Goal: Information Seeking & Learning: Learn about a topic

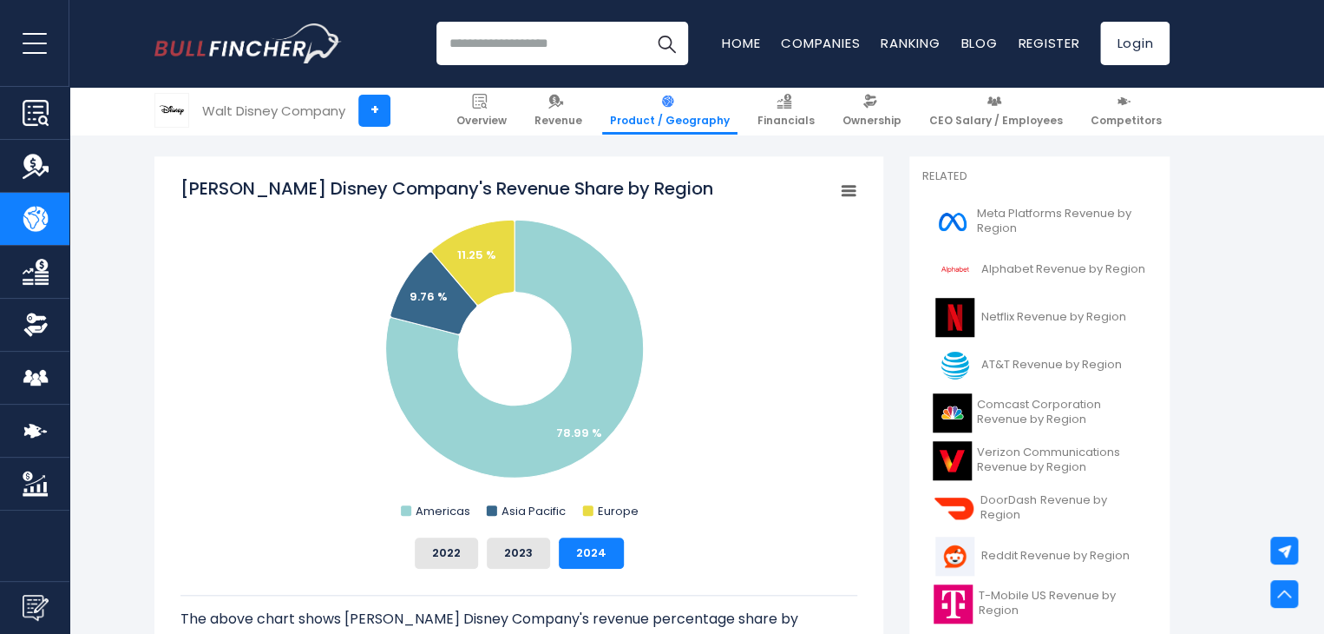
drag, startPoint x: 175, startPoint y: 184, endPoint x: 562, endPoint y: 185, distance: 387.1
click at [562, 185] on div "[PERSON_NAME] Disney Company's Revenue Share by Region Created with Highcharts …" at bounding box center [518, 464] width 729 height 616
drag, startPoint x: 614, startPoint y: 187, endPoint x: 386, endPoint y: 160, distance: 229.9
click at [386, 160] on div "[PERSON_NAME] Disney Company's Revenue Share by Region Created with Highcharts …" at bounding box center [518, 464] width 729 height 616
click at [522, 45] on input "search" at bounding box center [563, 43] width 252 height 43
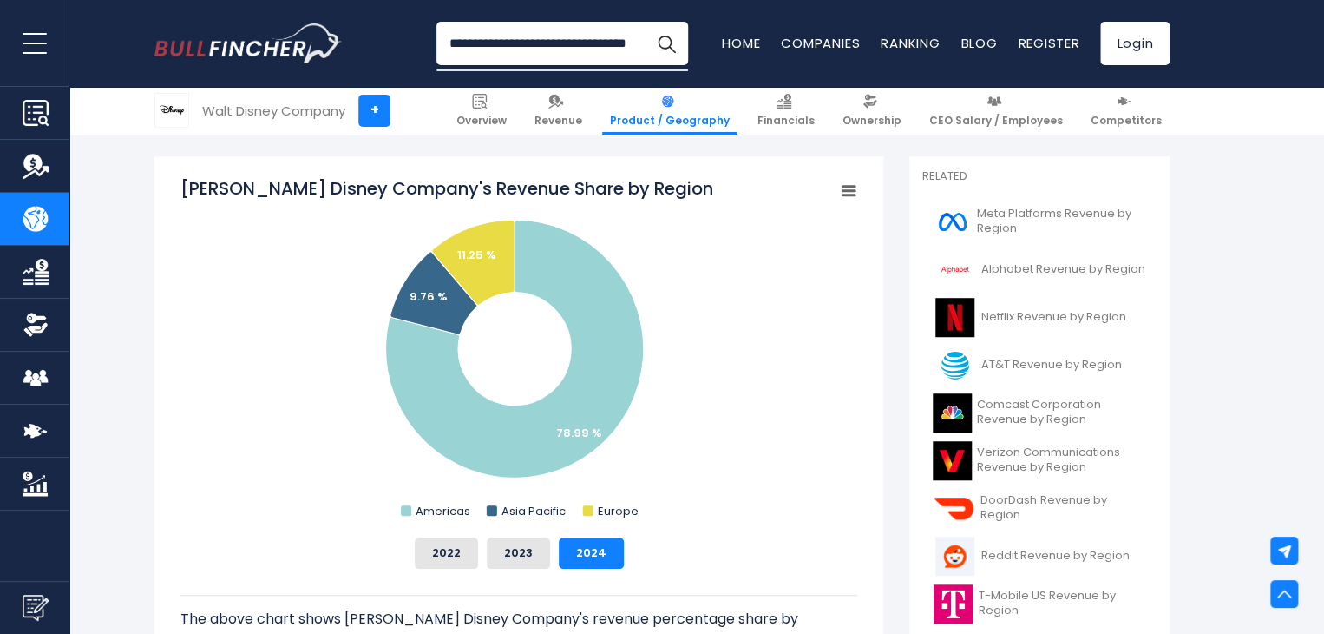
scroll to position [0, 38]
type input "**********"
click at [645, 22] on button "Search" at bounding box center [666, 43] width 43 height 43
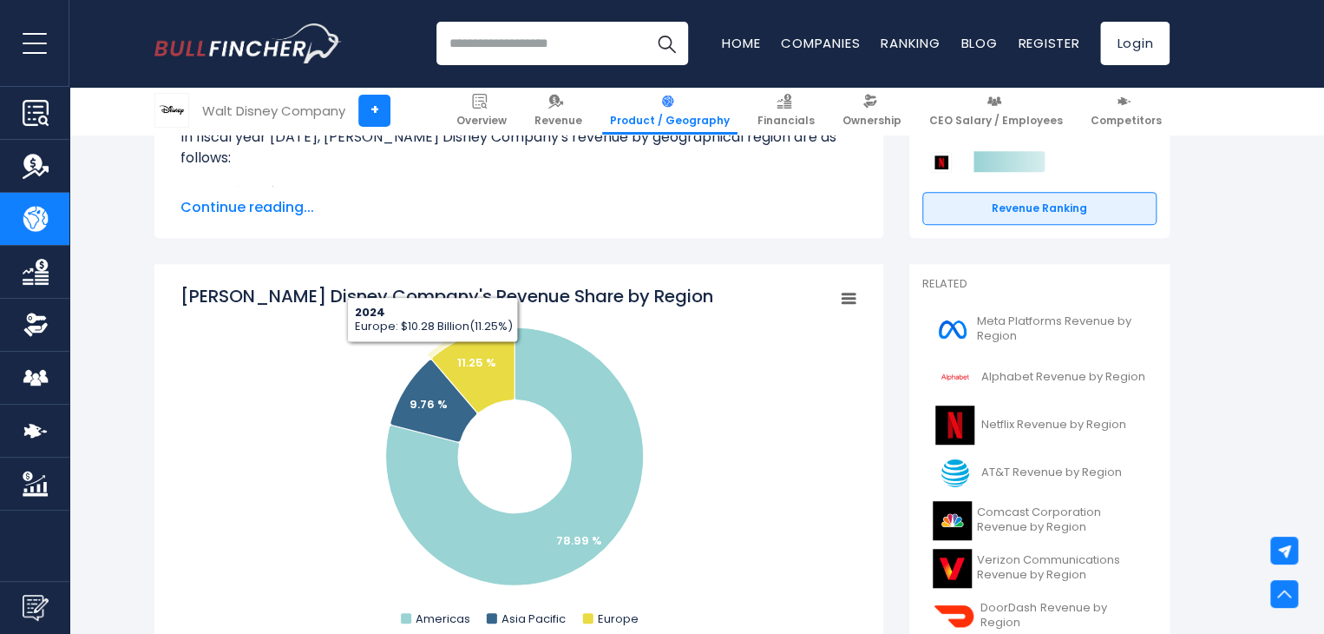
scroll to position [260, 0]
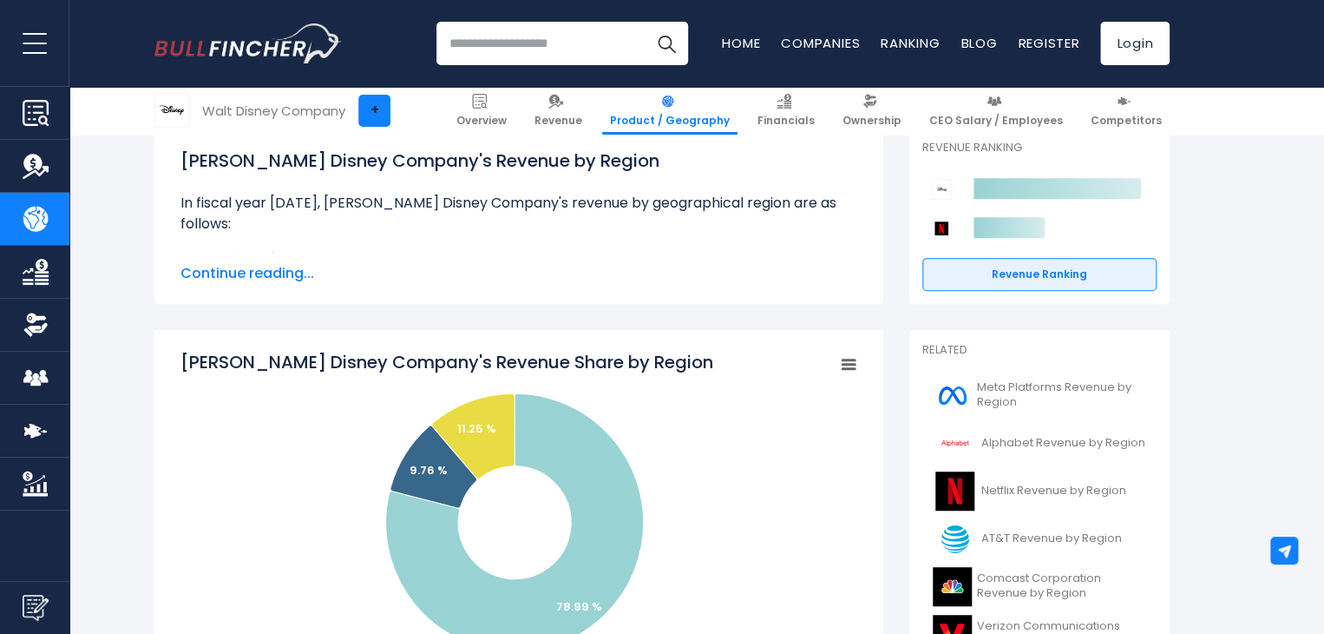
click at [368, 111] on link "+" at bounding box center [374, 111] width 32 height 32
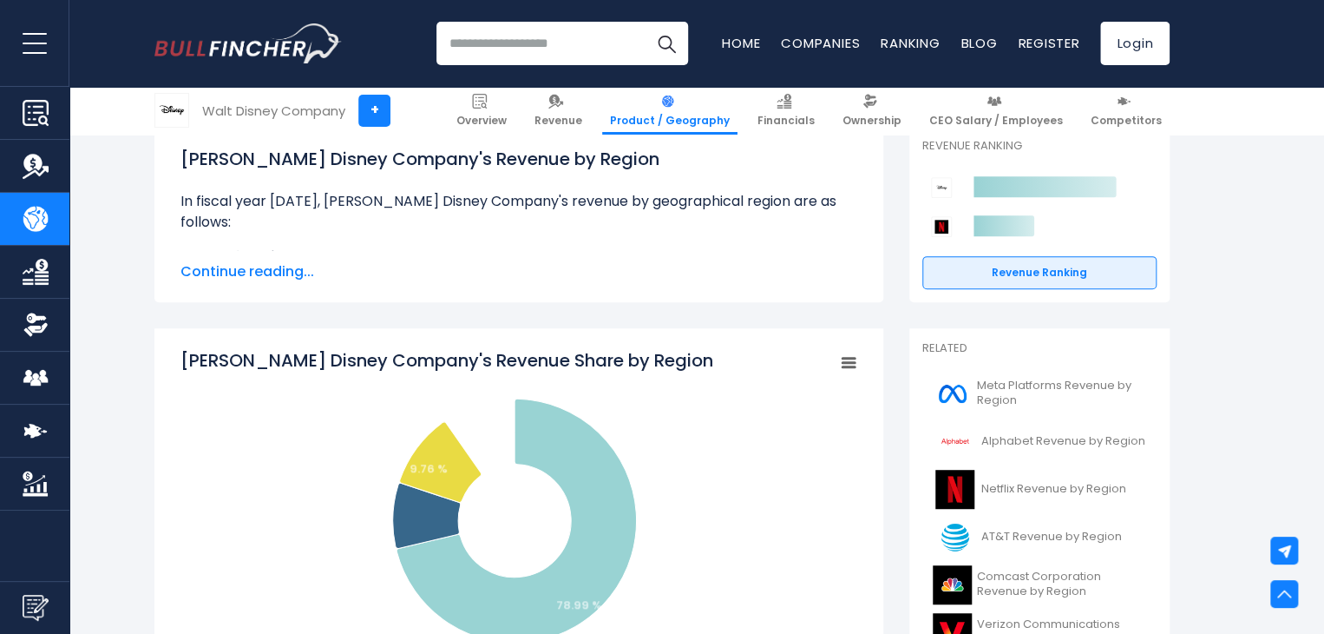
click at [594, 39] on input "search" at bounding box center [563, 43] width 252 height 43
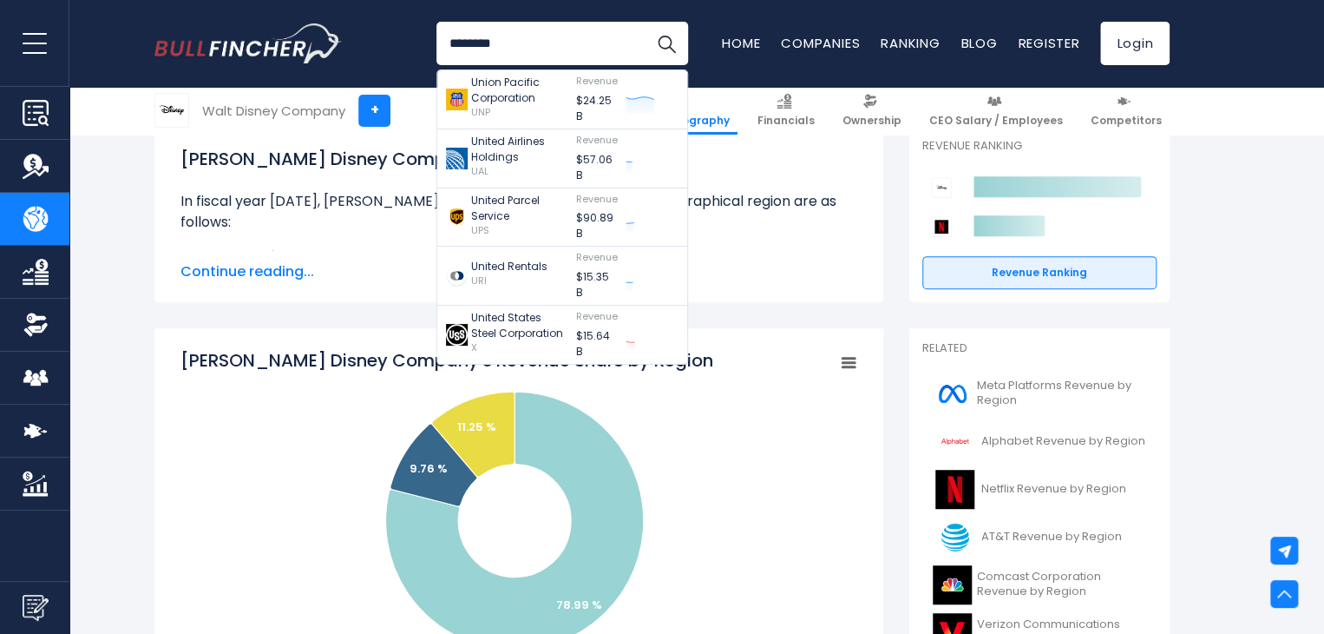
type input "********"
click at [645, 22] on button "Search" at bounding box center [666, 43] width 43 height 43
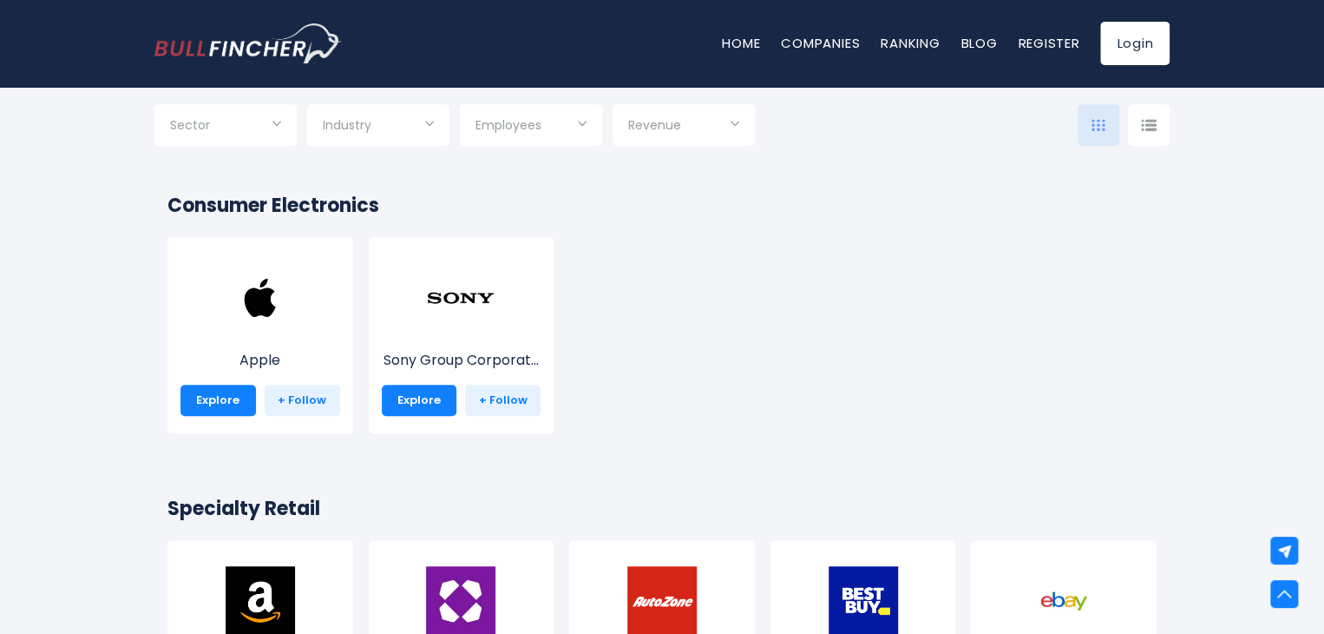
scroll to position [87, 0]
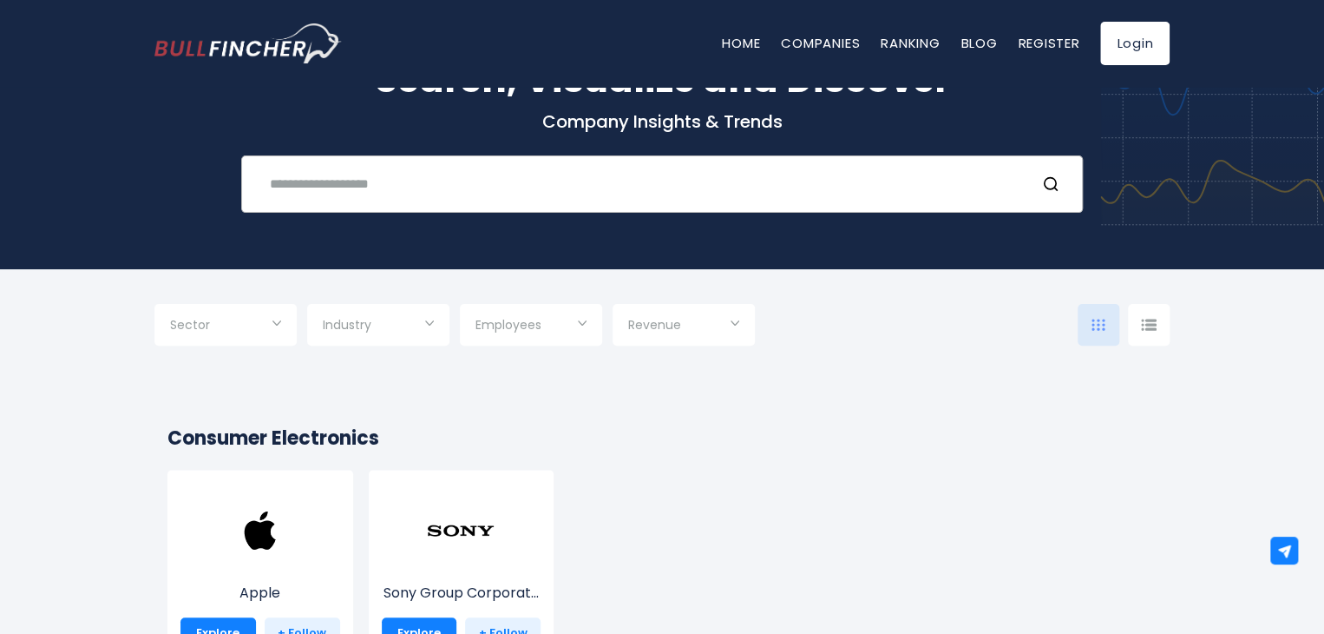
click at [425, 190] on input "text" at bounding box center [640, 183] width 762 height 32
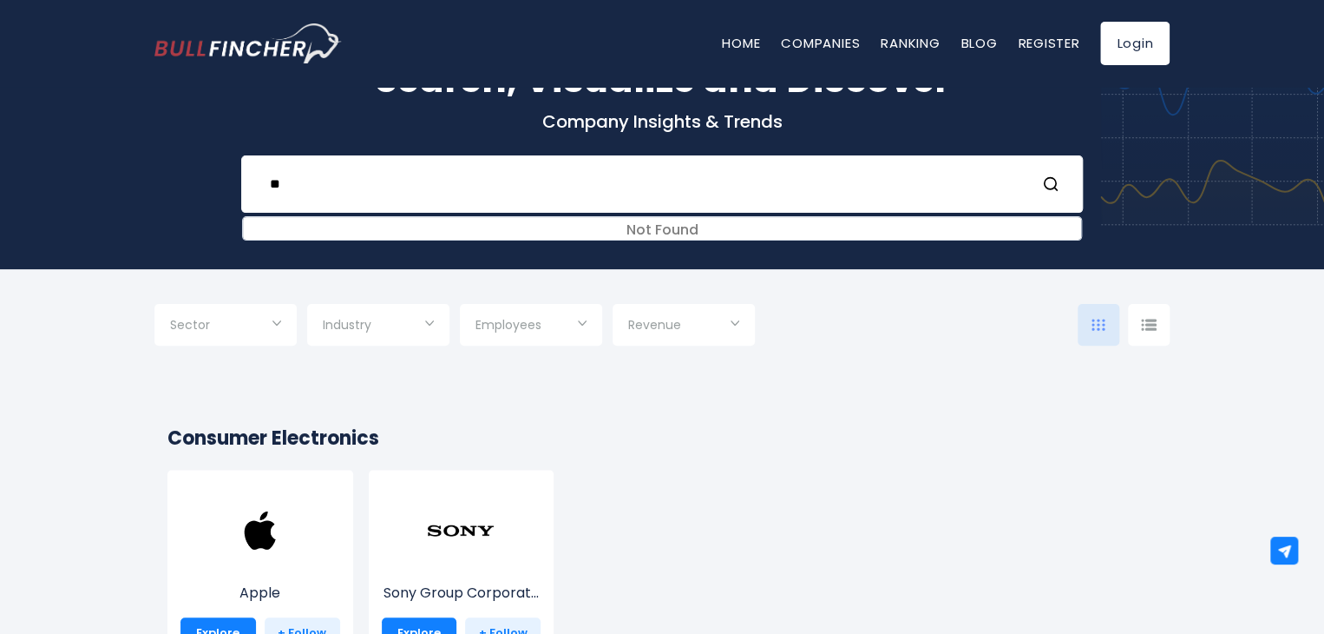
type input "*"
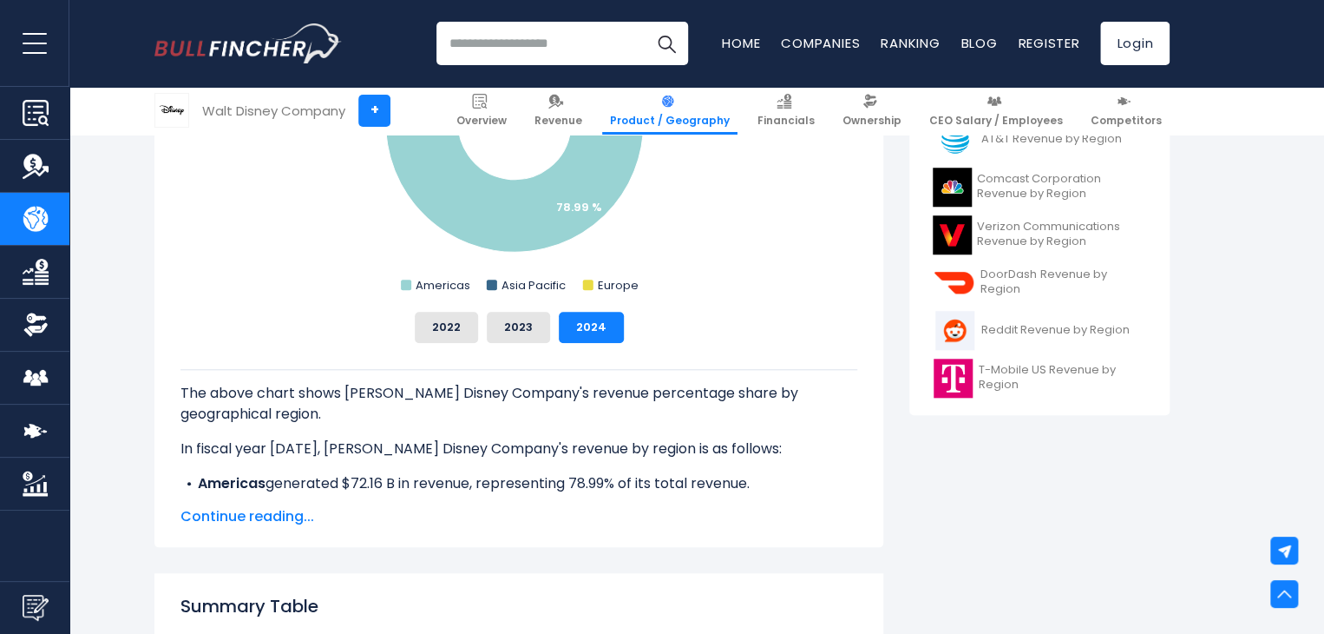
scroll to position [698, 0]
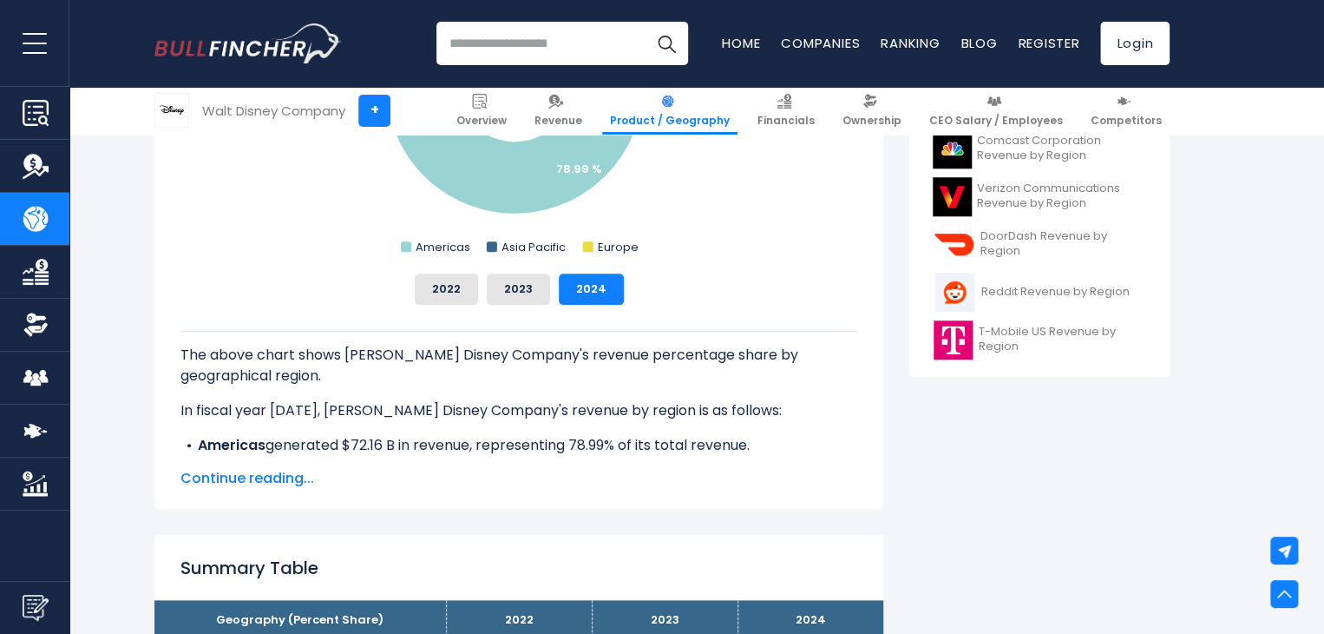
click at [248, 474] on span "Continue reading..." at bounding box center [519, 478] width 677 height 21
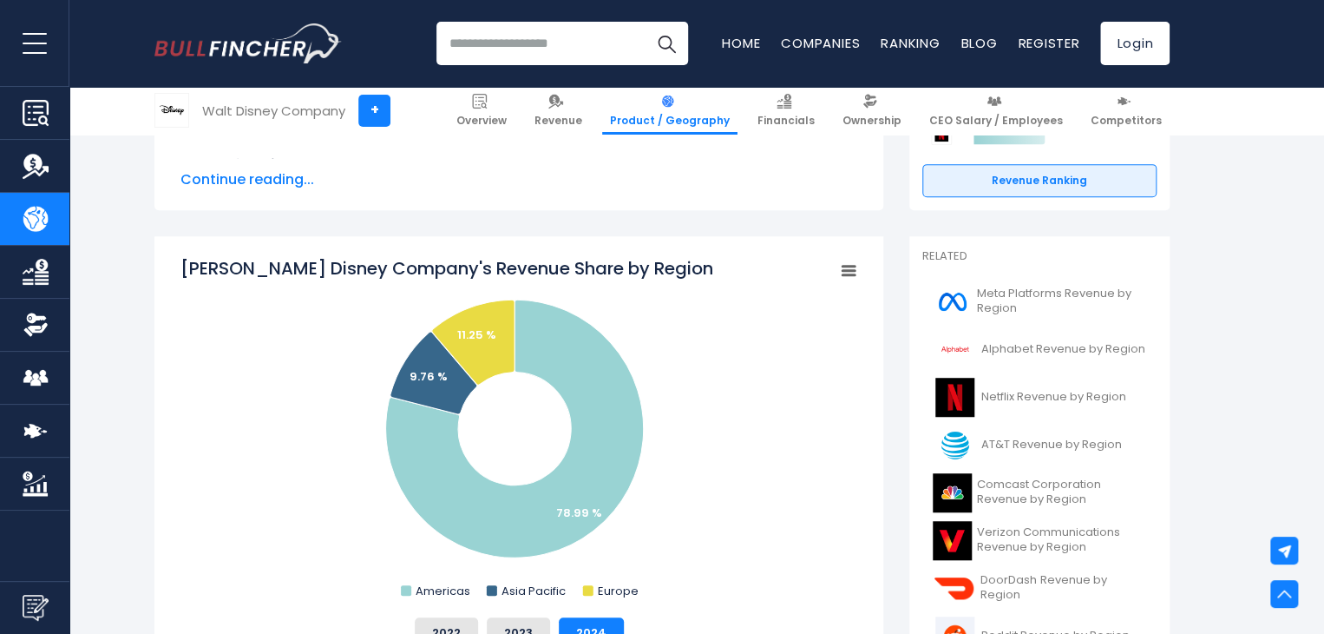
scroll to position [351, 0]
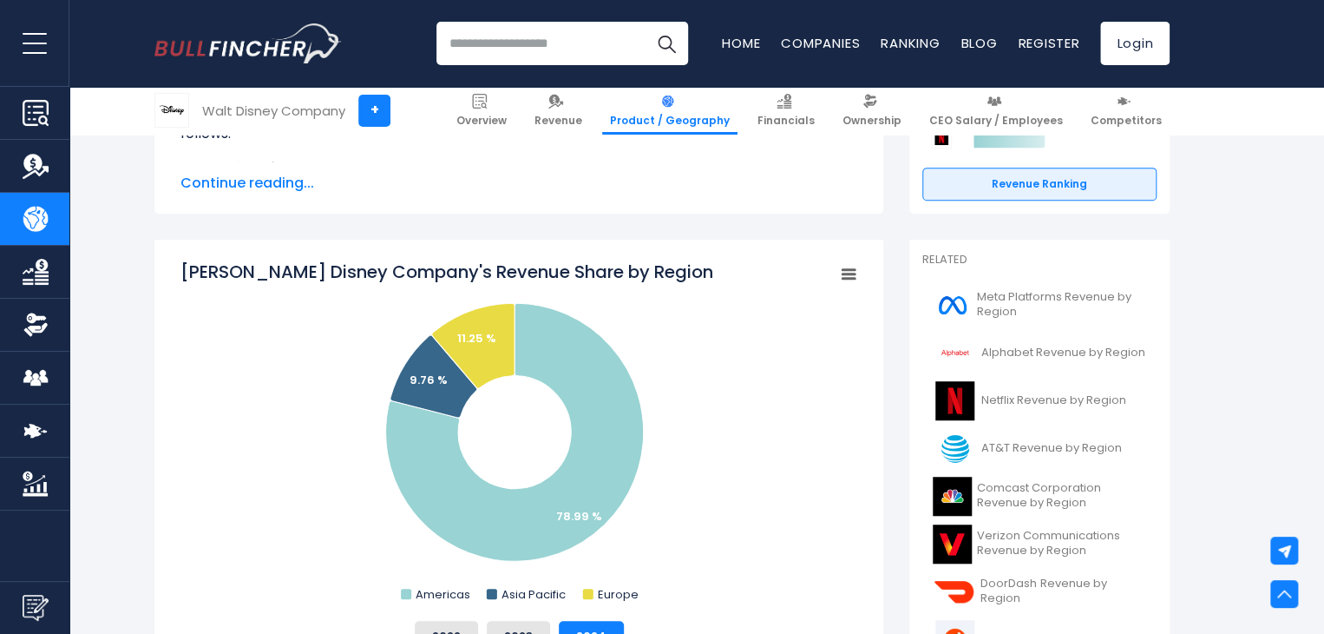
drag, startPoint x: 715, startPoint y: 372, endPoint x: 253, endPoint y: 328, distance: 464.7
click at [253, 328] on rect "Walt Disney Company's Revenue Share by Region" at bounding box center [519, 432] width 677 height 347
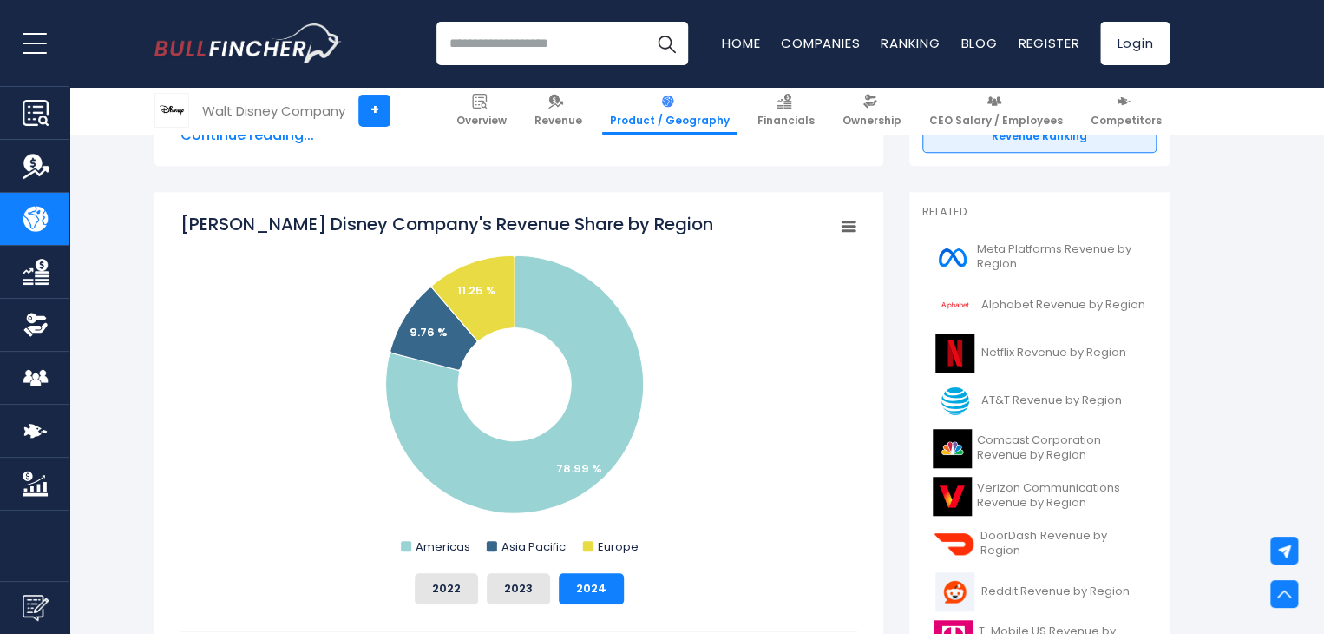
scroll to position [437, 0]
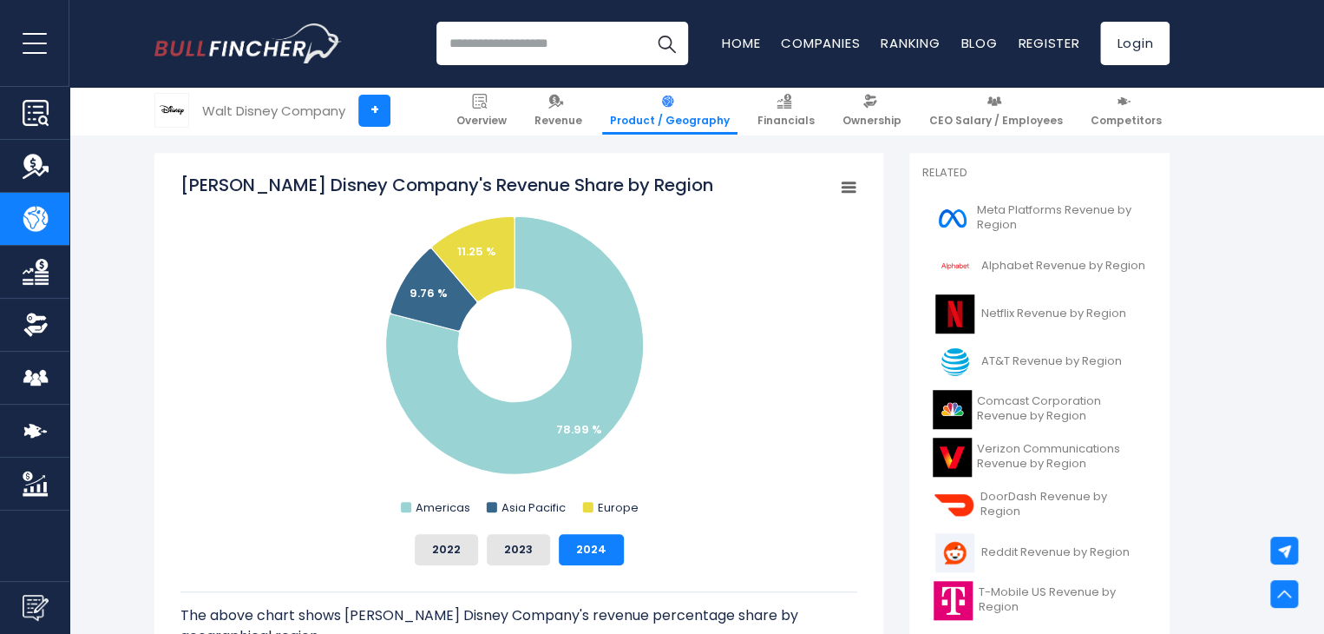
drag, startPoint x: 181, startPoint y: 181, endPoint x: 411, endPoint y: 186, distance: 230.0
click at [409, 187] on tspan "[PERSON_NAME] Disney Company's Revenue Share by Region" at bounding box center [447, 185] width 533 height 24
drag, startPoint x: 624, startPoint y: 185, endPoint x: 385, endPoint y: 169, distance: 239.2
click at [385, 169] on div "[PERSON_NAME] Disney Company's Revenue Share by Region Created with Highcharts …" at bounding box center [518, 533] width 729 height 761
